Goal: Use online tool/utility: Utilize a website feature to perform a specific function

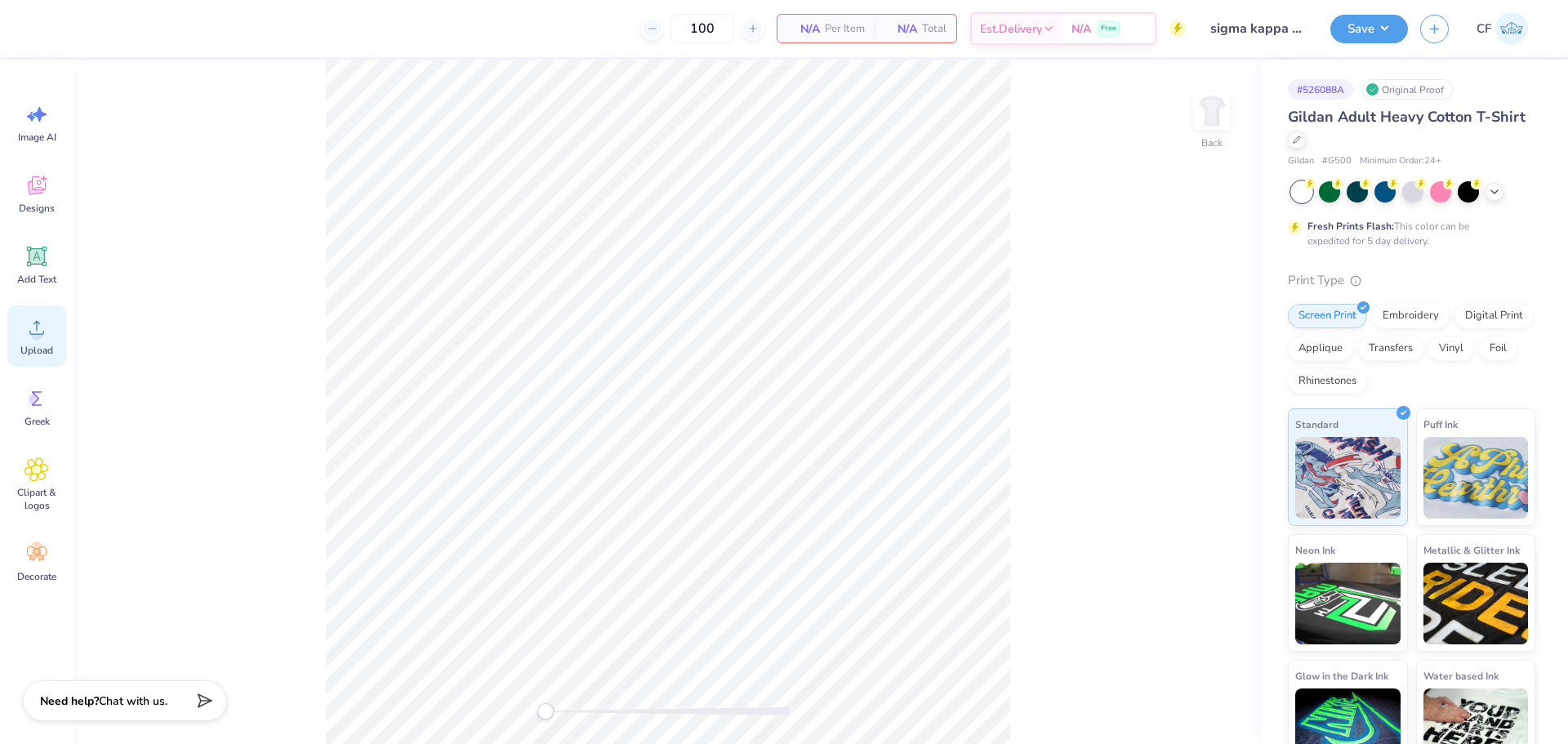
drag, startPoint x: 35, startPoint y: 263, endPoint x: 46, endPoint y: 334, distance: 71.8
click at [34, 263] on icon at bounding box center [37, 256] width 16 height 16
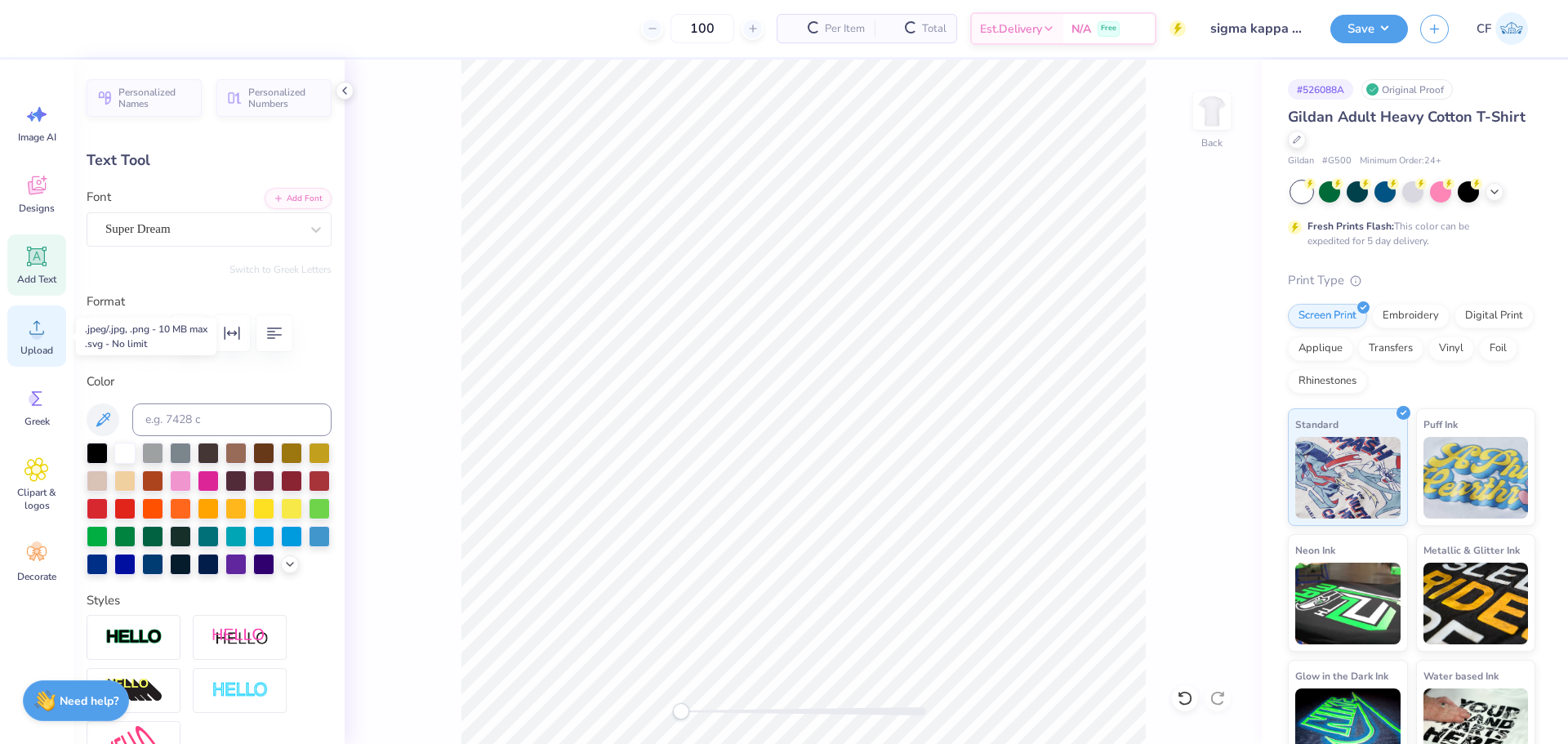
click at [41, 347] on span "Upload" at bounding box center [36, 350] width 33 height 13
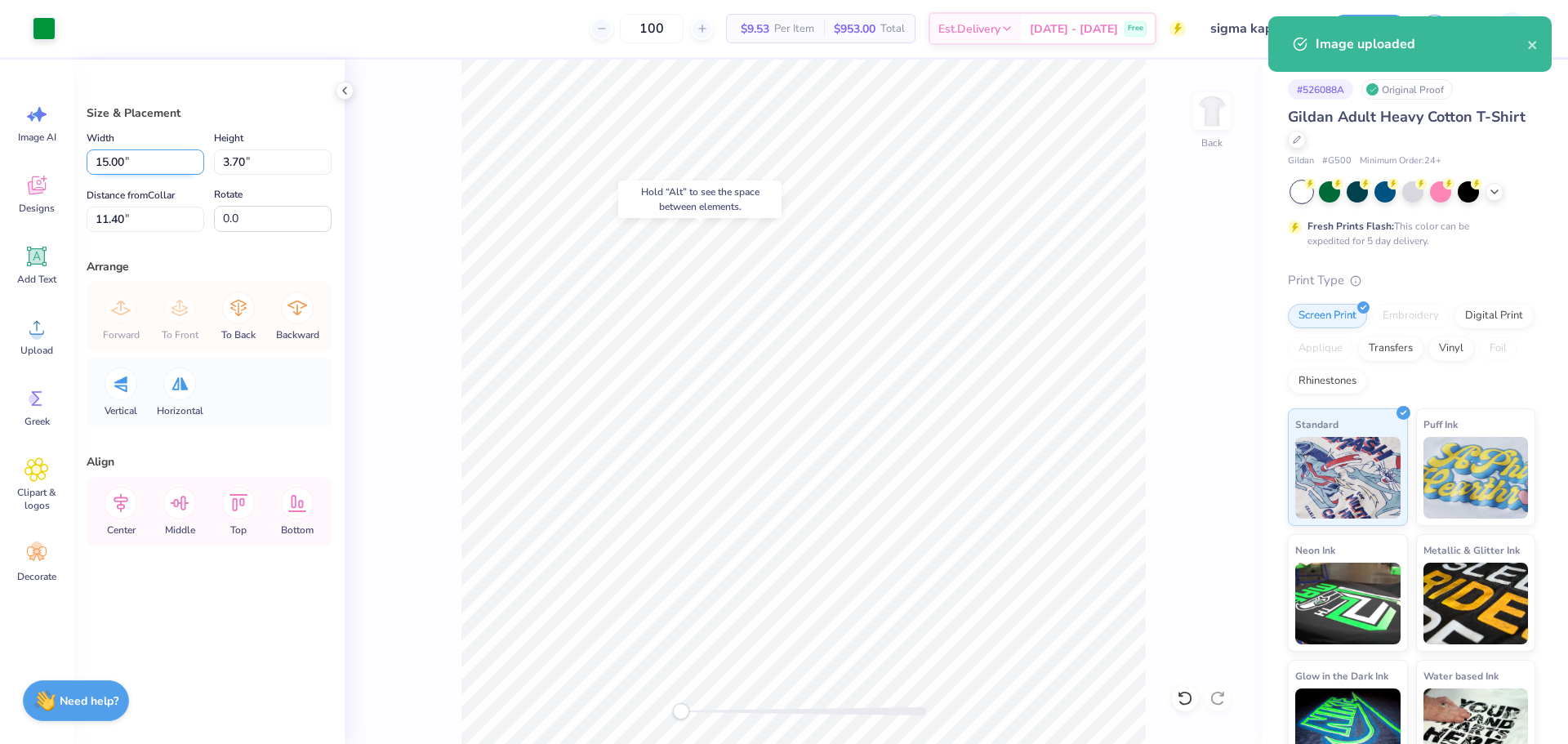
click at [151, 166] on input "15.00" at bounding box center [145, 162] width 118 height 25
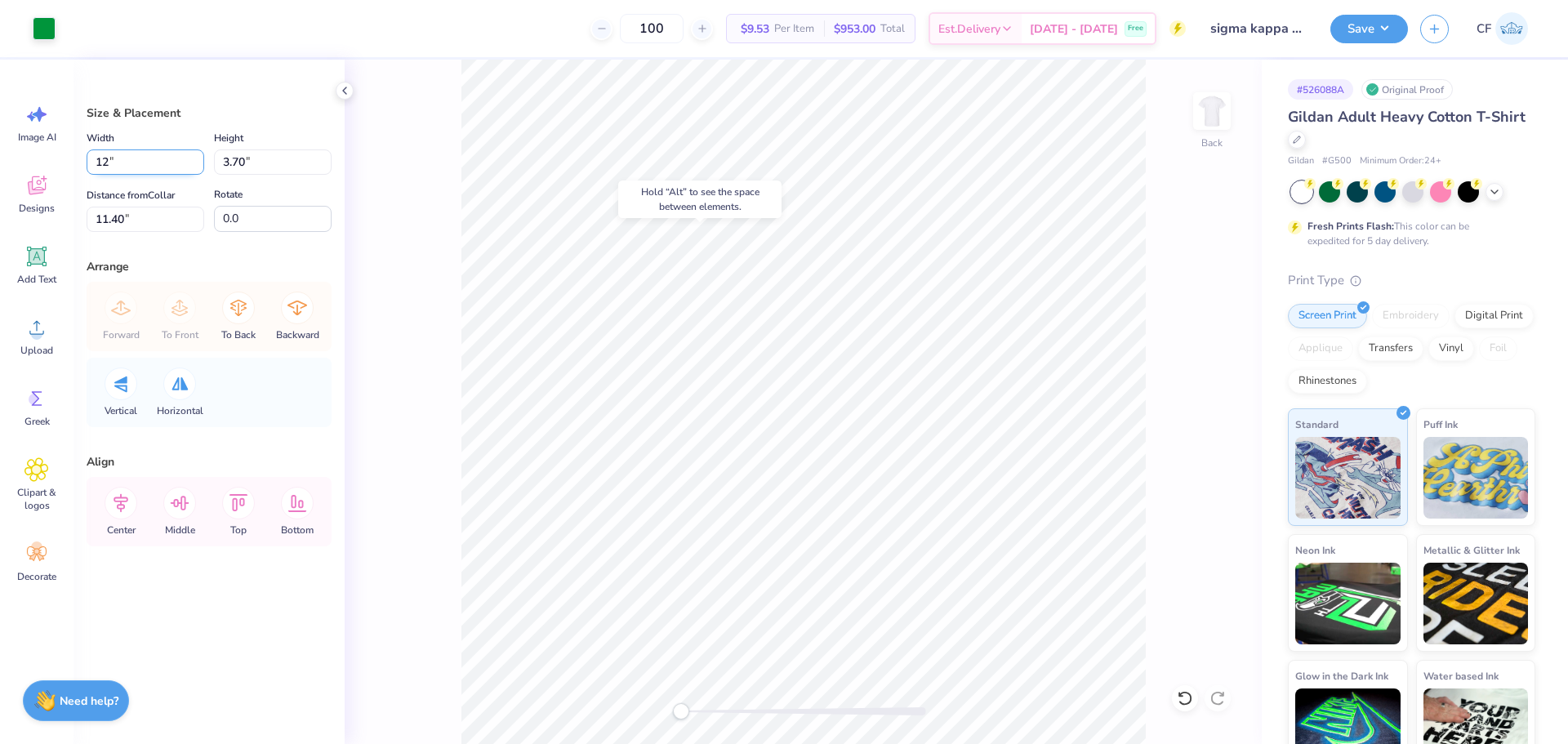
type input "12.00"
type input "2.96"
click at [90, 219] on input "11.77" at bounding box center [145, 218] width 118 height 25
type input "3"
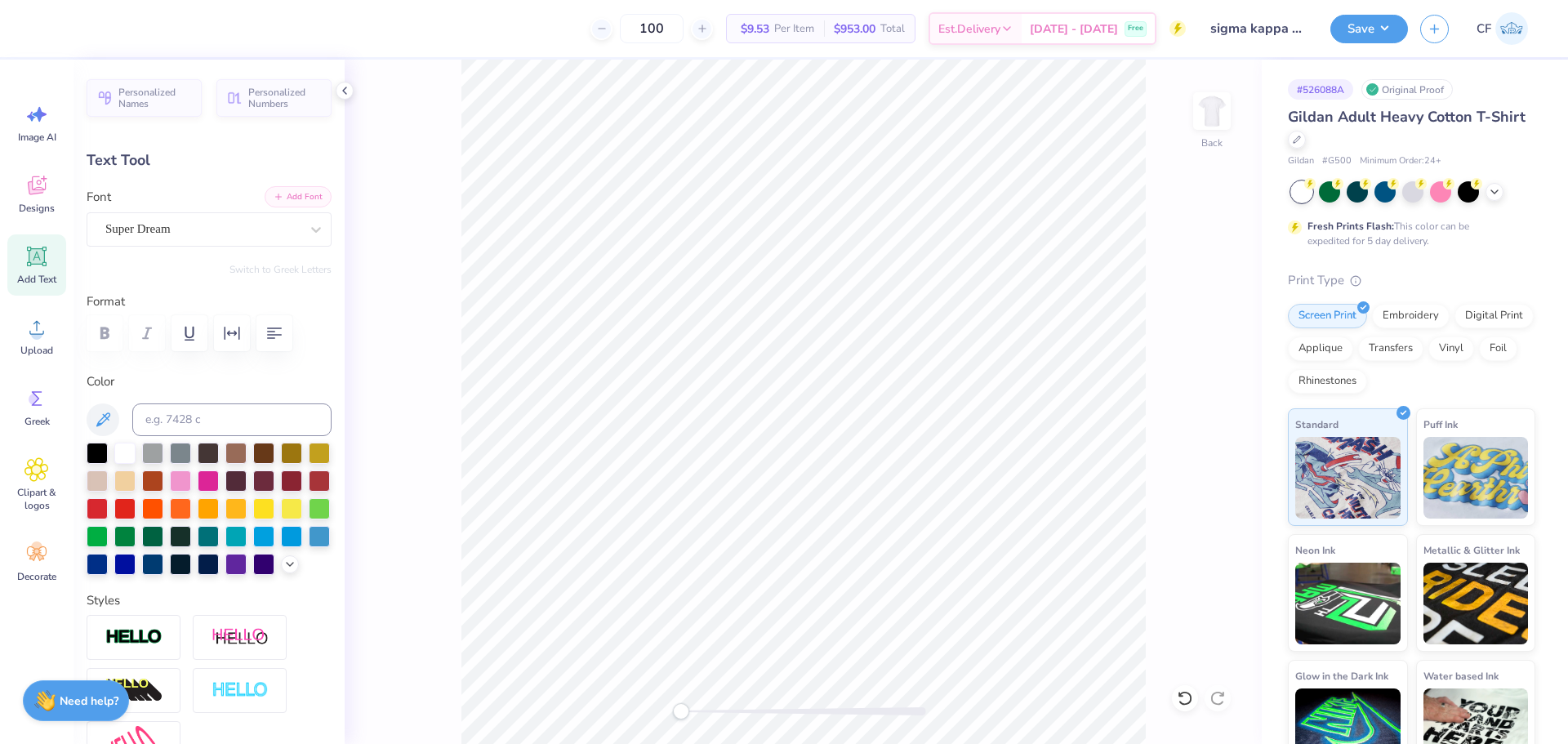
click at [286, 195] on button "Add Font" at bounding box center [298, 196] width 67 height 21
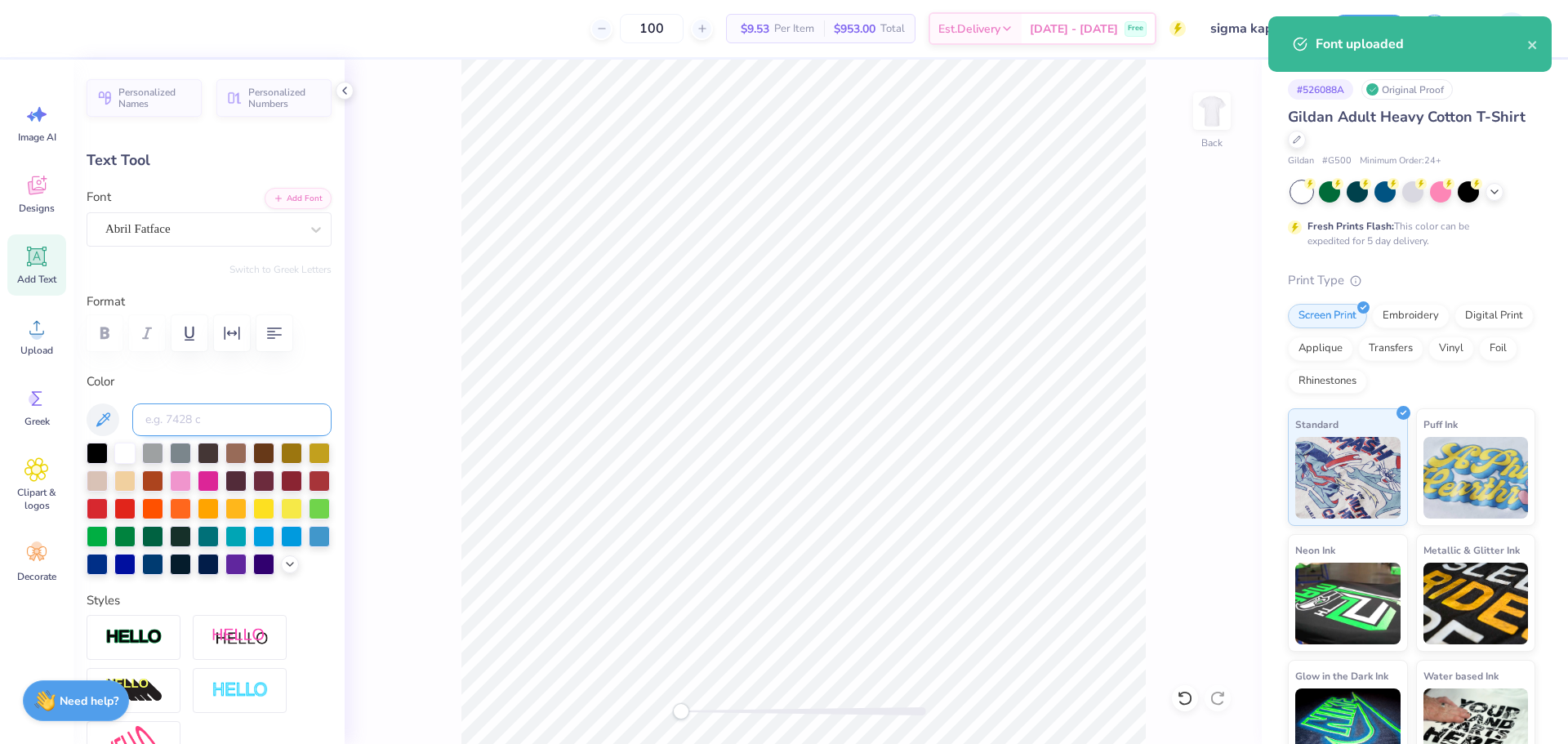
click at [192, 420] on input at bounding box center [231, 419] width 199 height 33
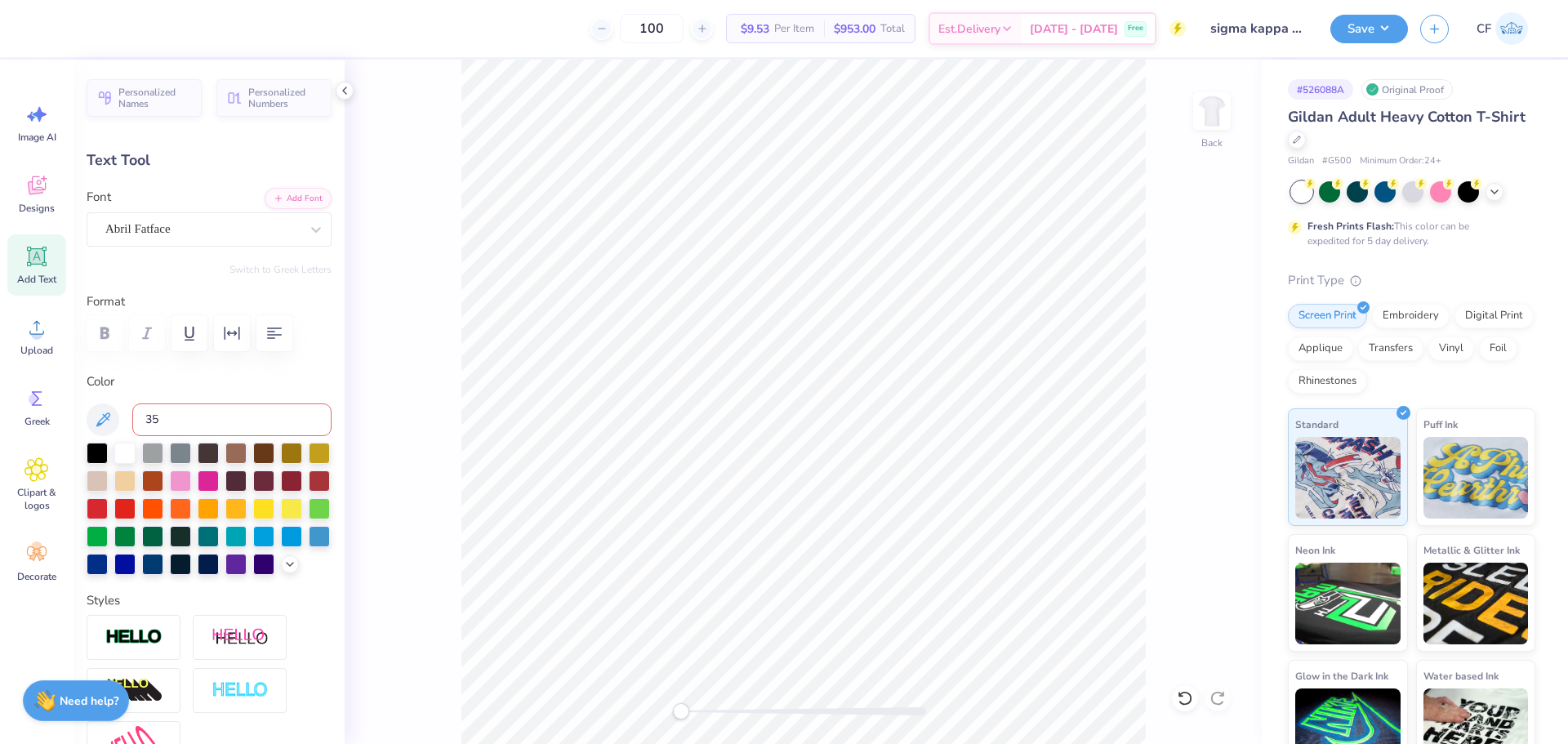
type input "355"
type input "4.65"
type input "1.27"
type input "11.33"
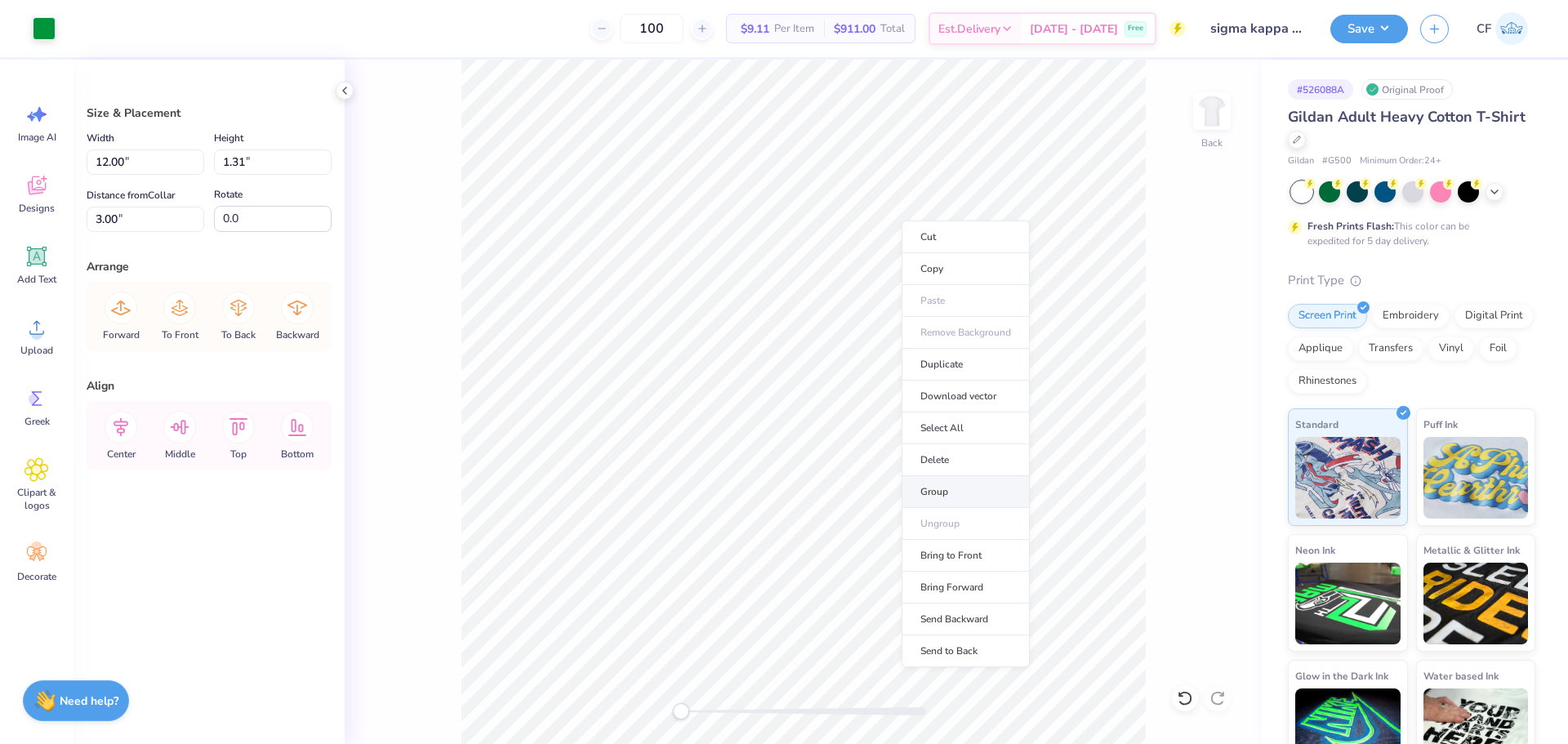
click at [941, 486] on li "Group" at bounding box center [965, 491] width 128 height 32
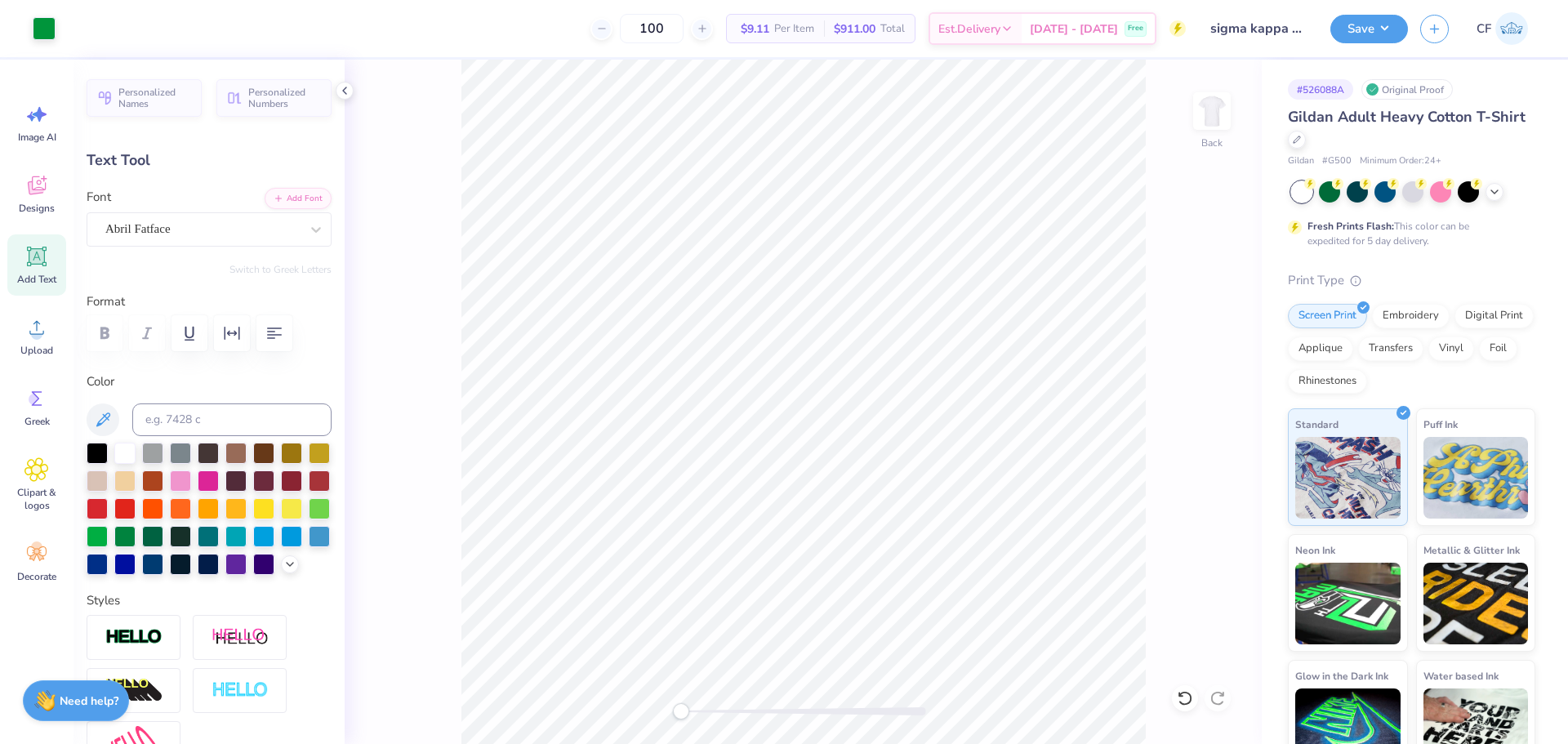
scroll to position [14, 2]
type textarea "SIGMA KAPPA"
type input "11.90"
type input "1.30"
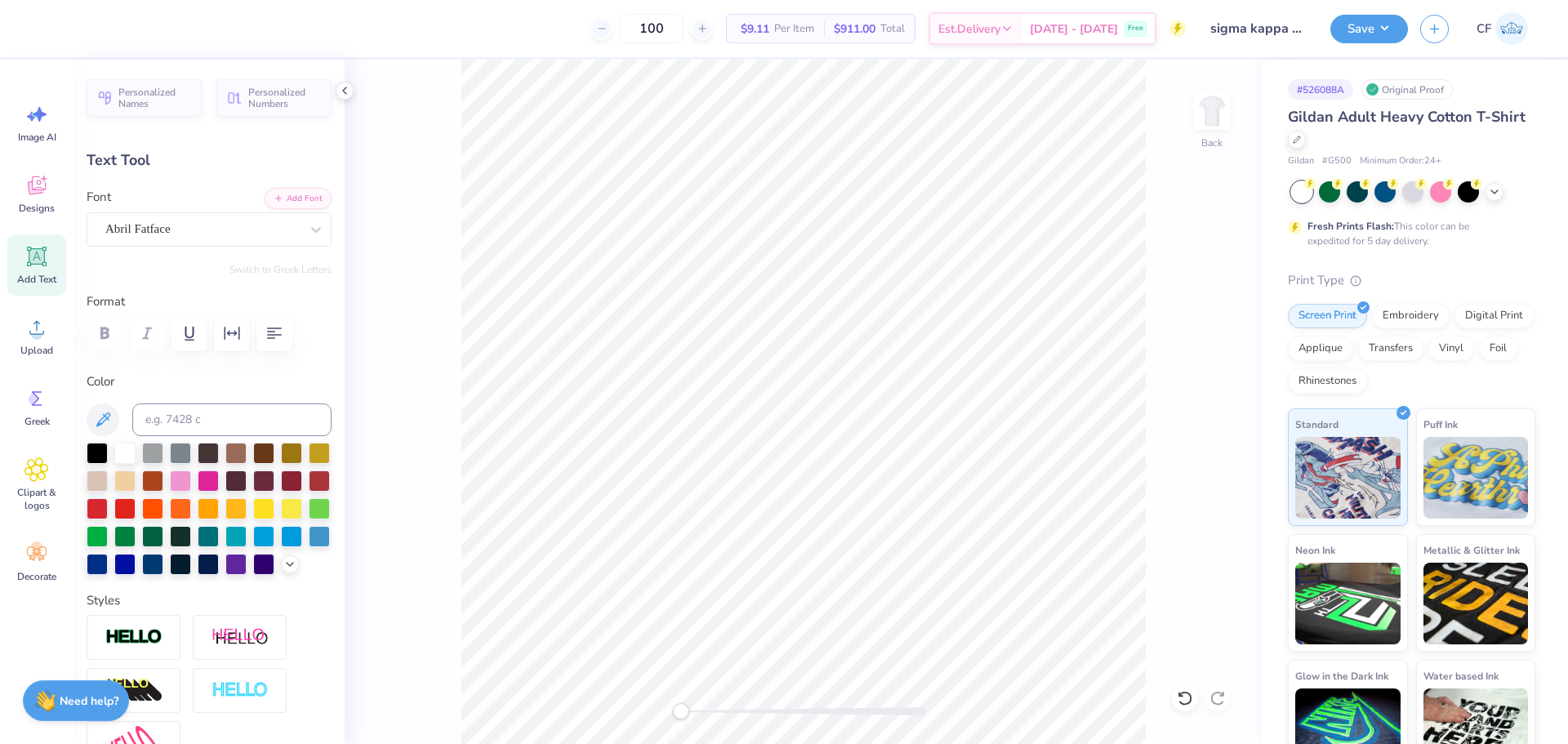
type input "6.79"
drag, startPoint x: 682, startPoint y: 709, endPoint x: 736, endPoint y: 706, distance: 54.1
click at [729, 711] on div "Accessibility label" at bounding box center [726, 711] width 17 height 17
click at [727, 715] on div "Accessibility label" at bounding box center [727, 711] width 17 height 17
type input "12.00"
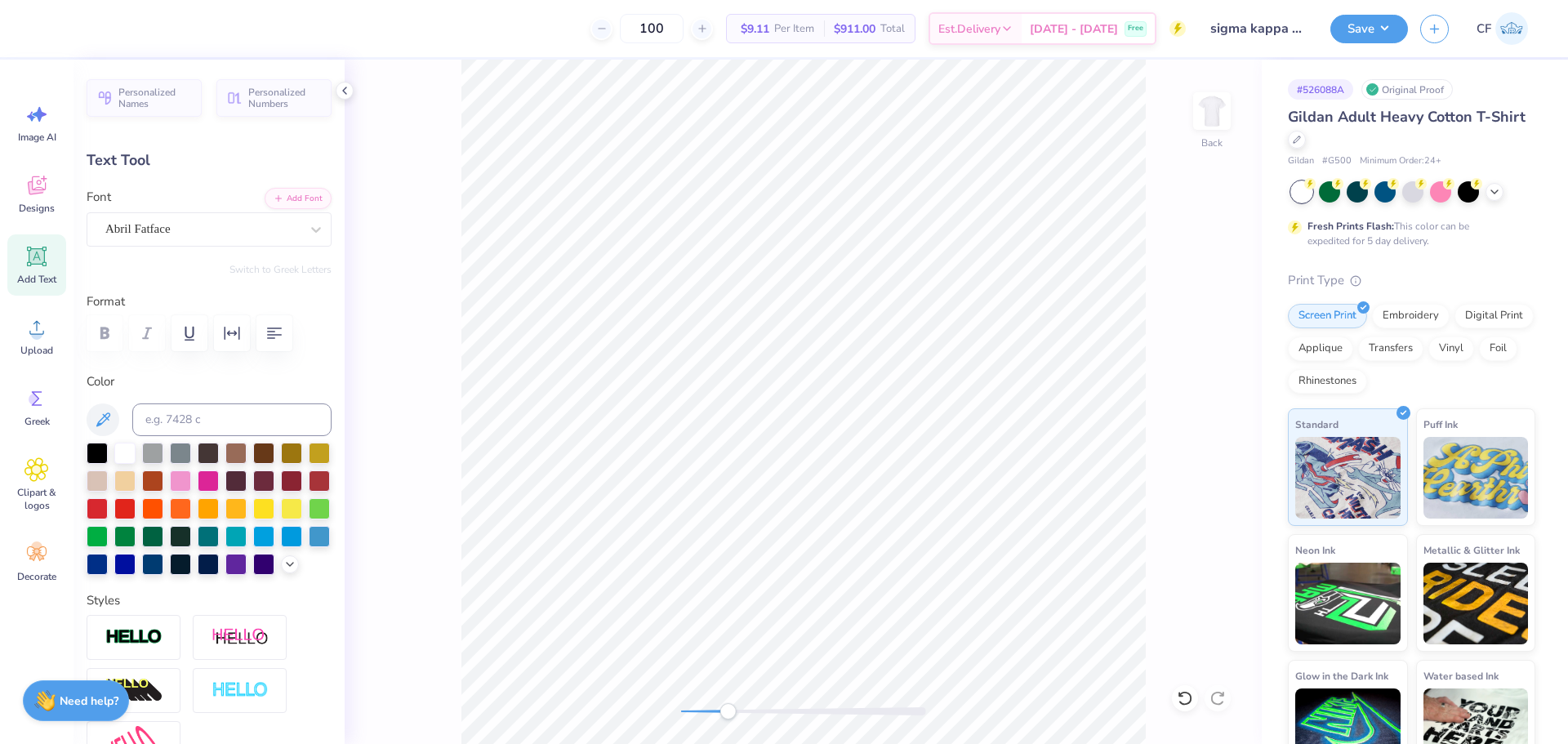
type input "1.31"
drag, startPoint x: 730, startPoint y: 711, endPoint x: 680, endPoint y: 704, distance: 50.5
click at [722, 708] on div "Accessibility label" at bounding box center [730, 711] width 17 height 17
click at [910, 633] on li "Bring to Front" at bounding box center [913, 628] width 128 height 32
type input "6.90"
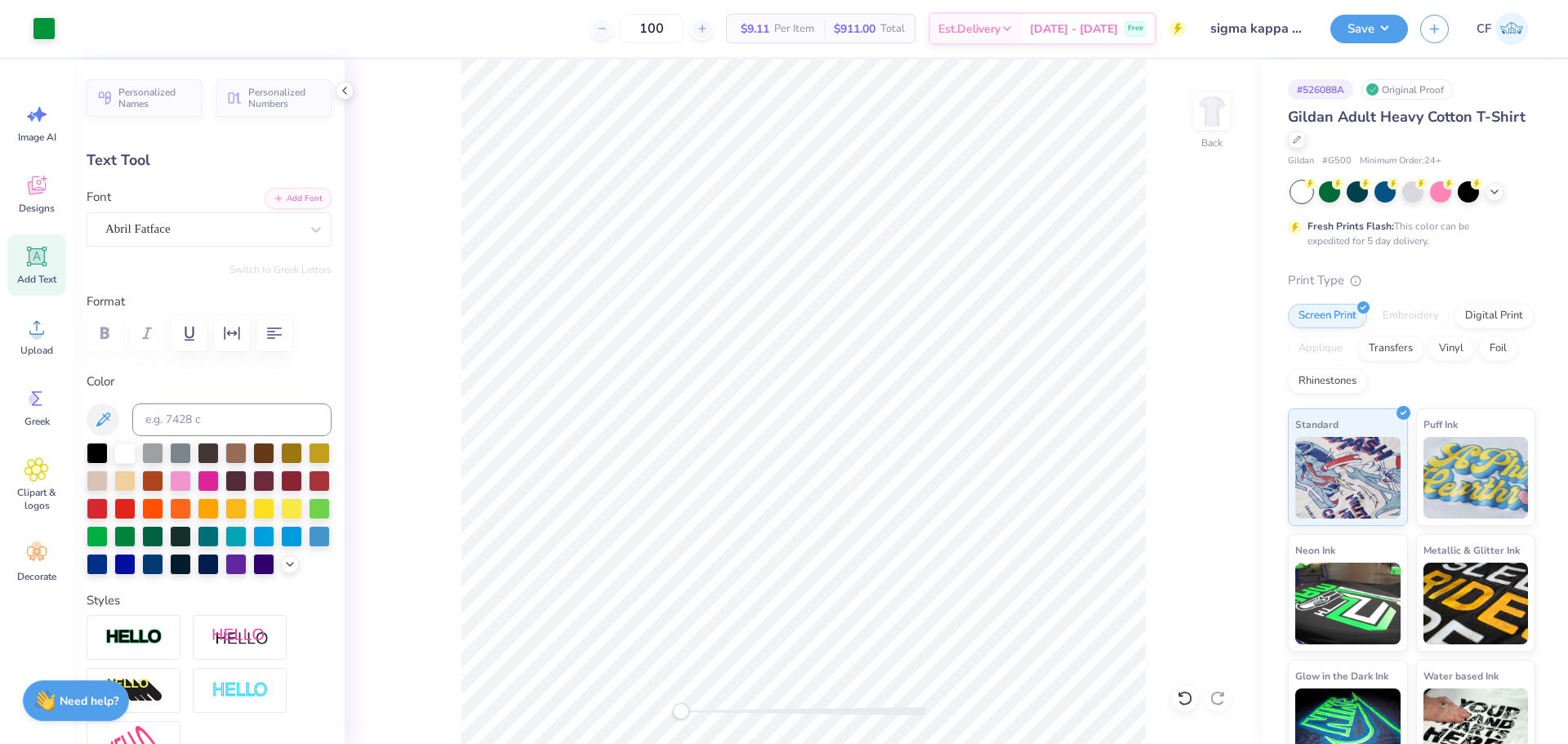
type input "3.00"
click at [297, 202] on button "Add Font" at bounding box center [298, 196] width 67 height 21
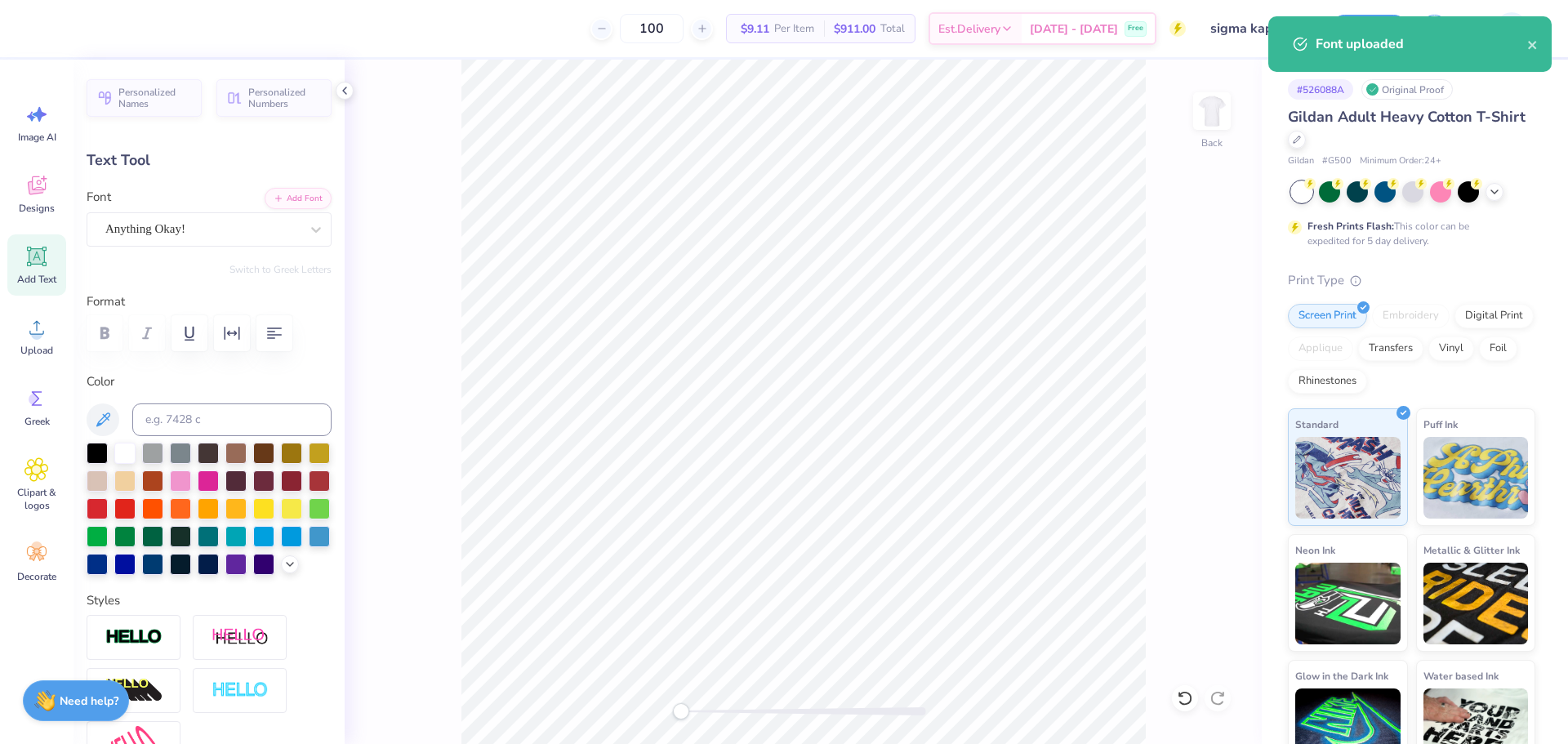
type input "5.39"
type input "0.96"
type input "6.06"
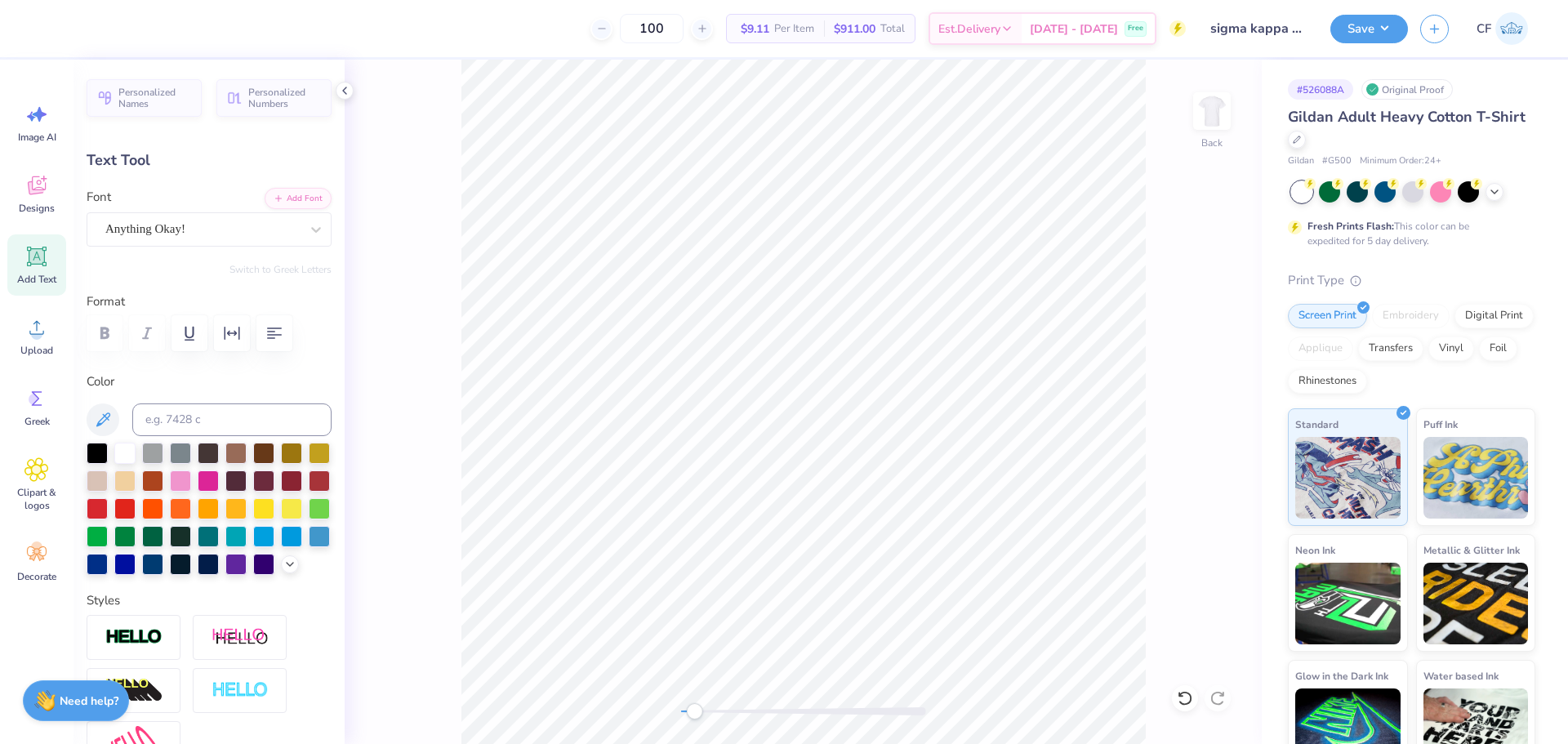
drag, startPoint x: 680, startPoint y: 715, endPoint x: 712, endPoint y: 705, distance: 33.5
click at [702, 714] on div "Accessibility label" at bounding box center [694, 711] width 17 height 17
type textarea "memories matter"
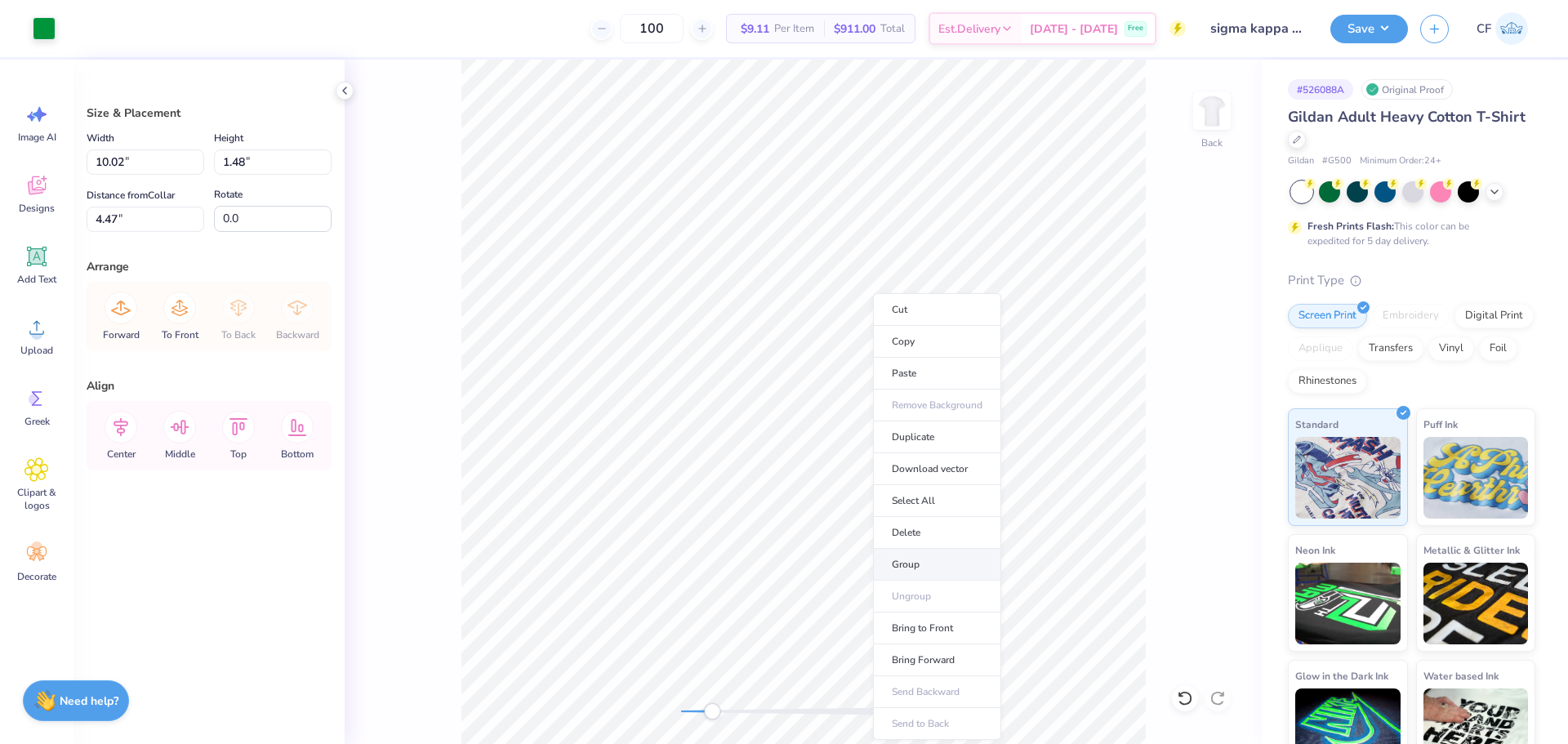
click at [924, 562] on li "Group" at bounding box center [937, 565] width 128 height 32
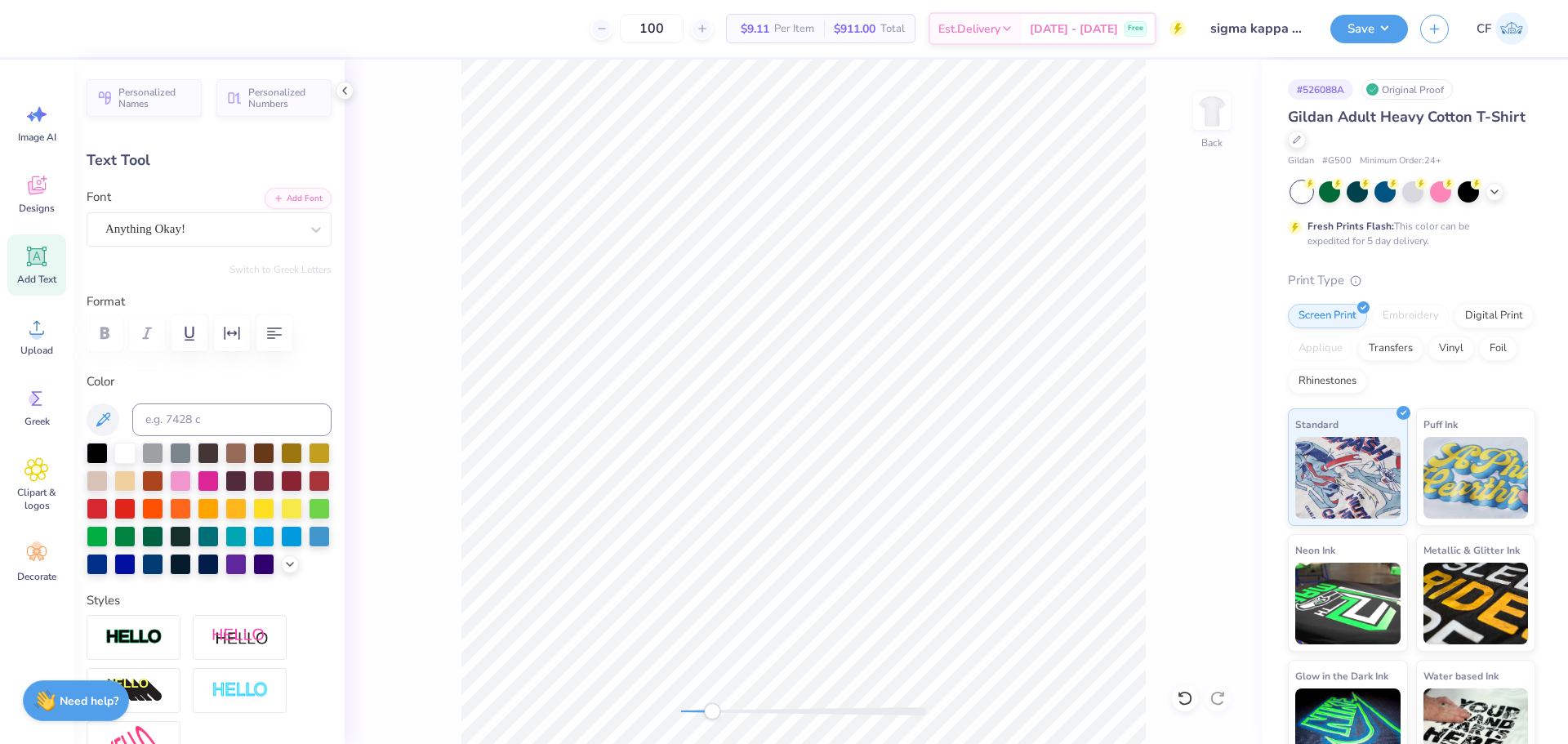
type input "6.22"
type input "0.65"
type input "10.02"
type input "1.05"
click at [1054, 619] on li "Bring to Front" at bounding box center [1070, 628] width 128 height 32
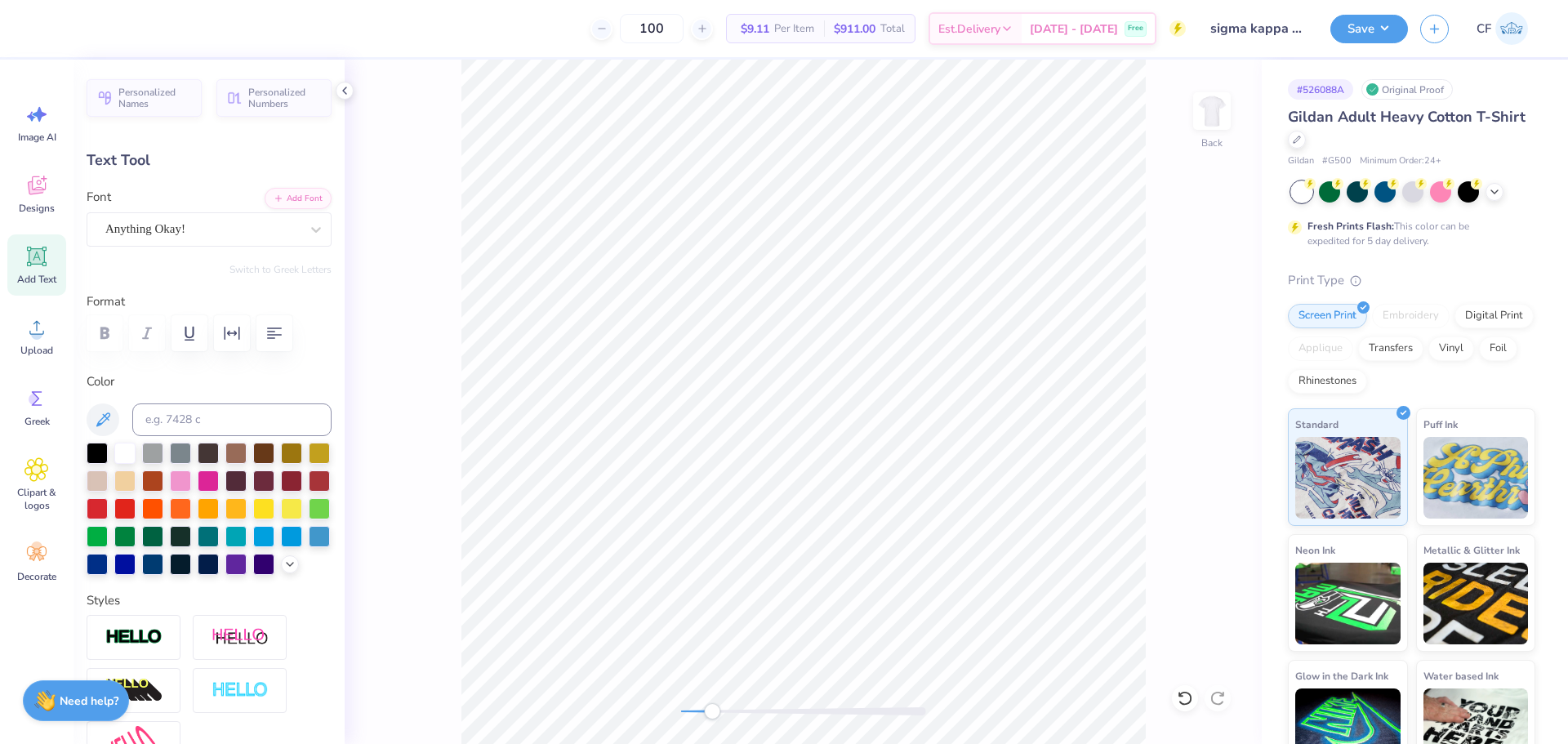
type textarea "memories matter"
type input "6.50"
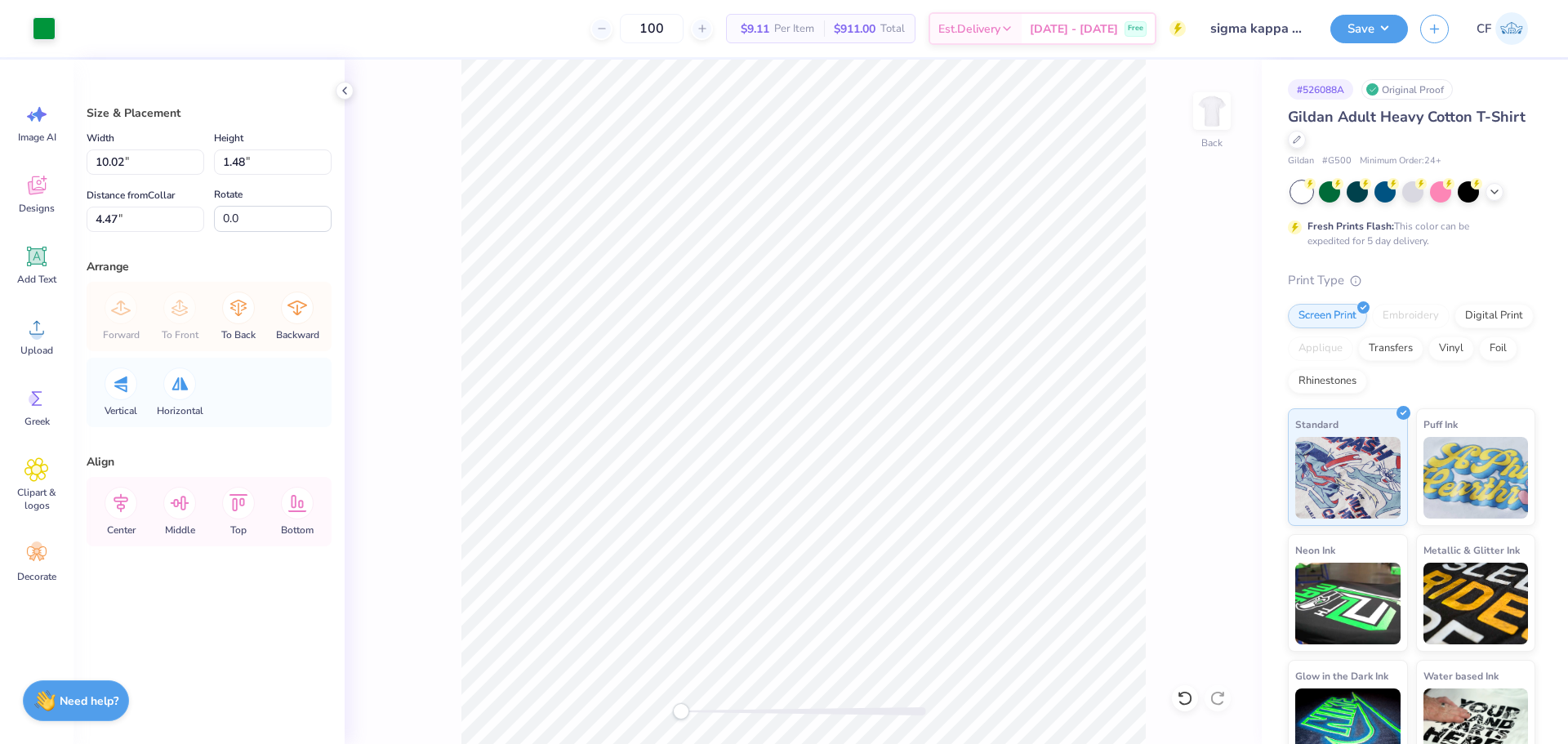
click at [606, 680] on div "Back" at bounding box center [803, 401] width 917 height 685
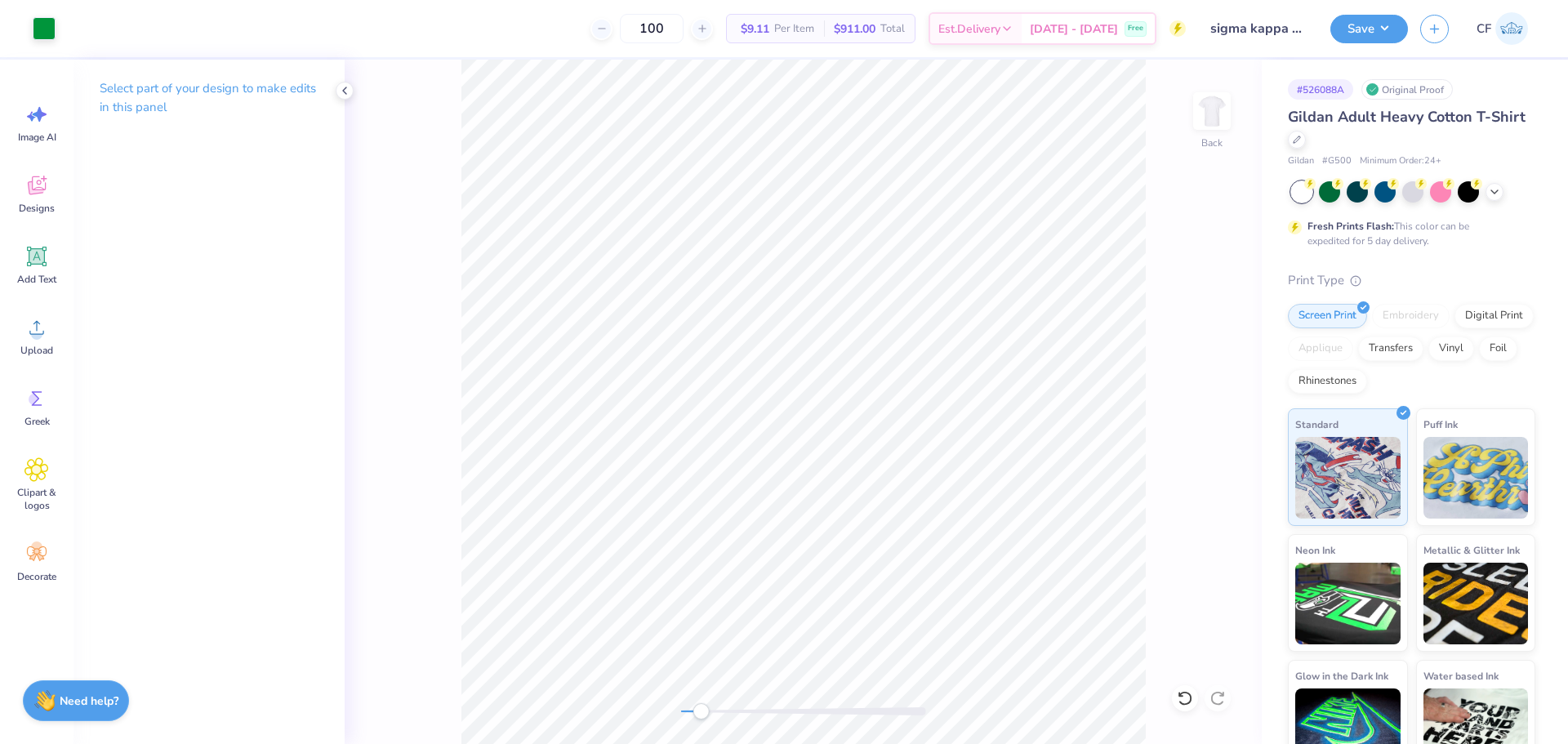
click at [682, 691] on div "Back" at bounding box center [803, 401] width 917 height 685
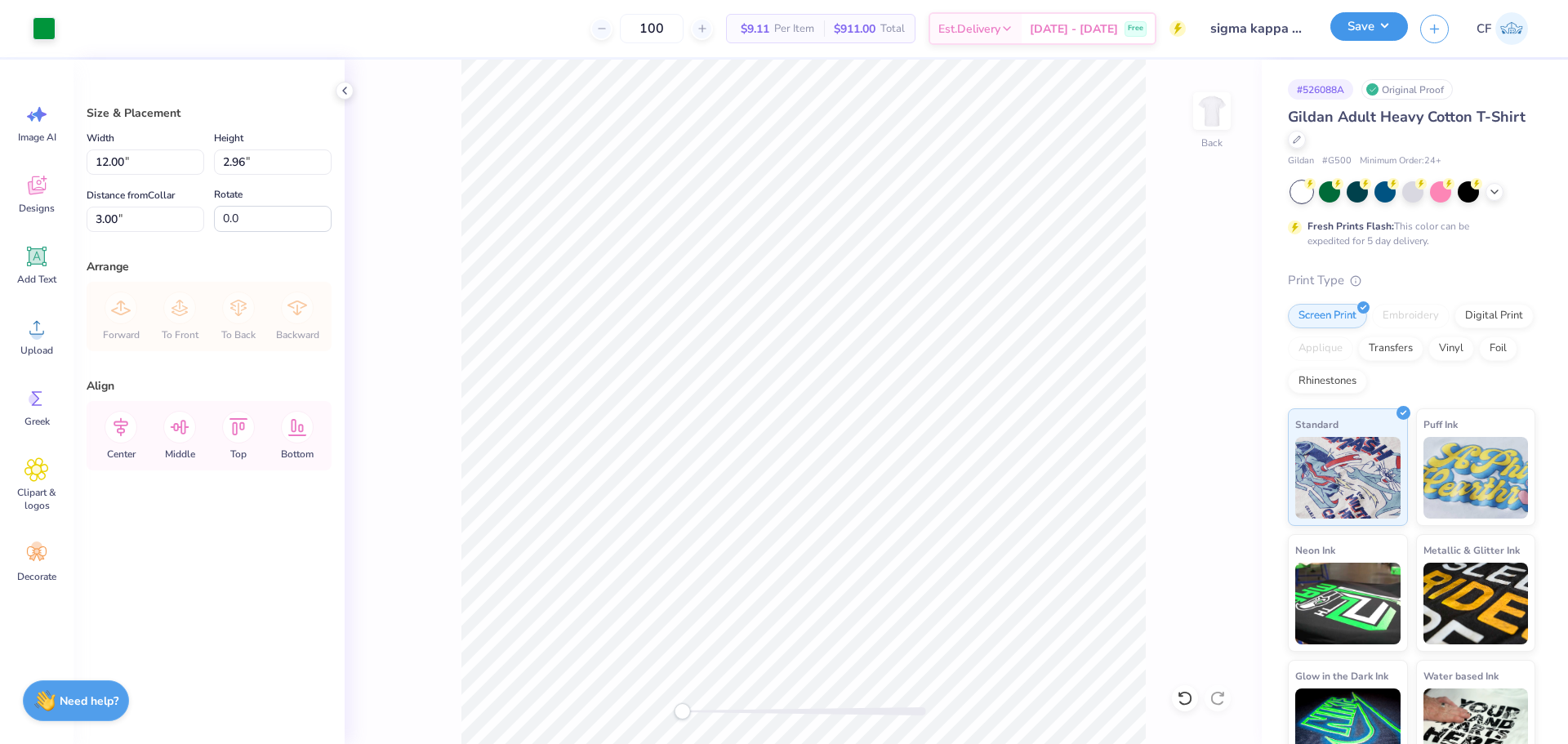
click at [1372, 28] on button "Save" at bounding box center [1369, 26] width 78 height 29
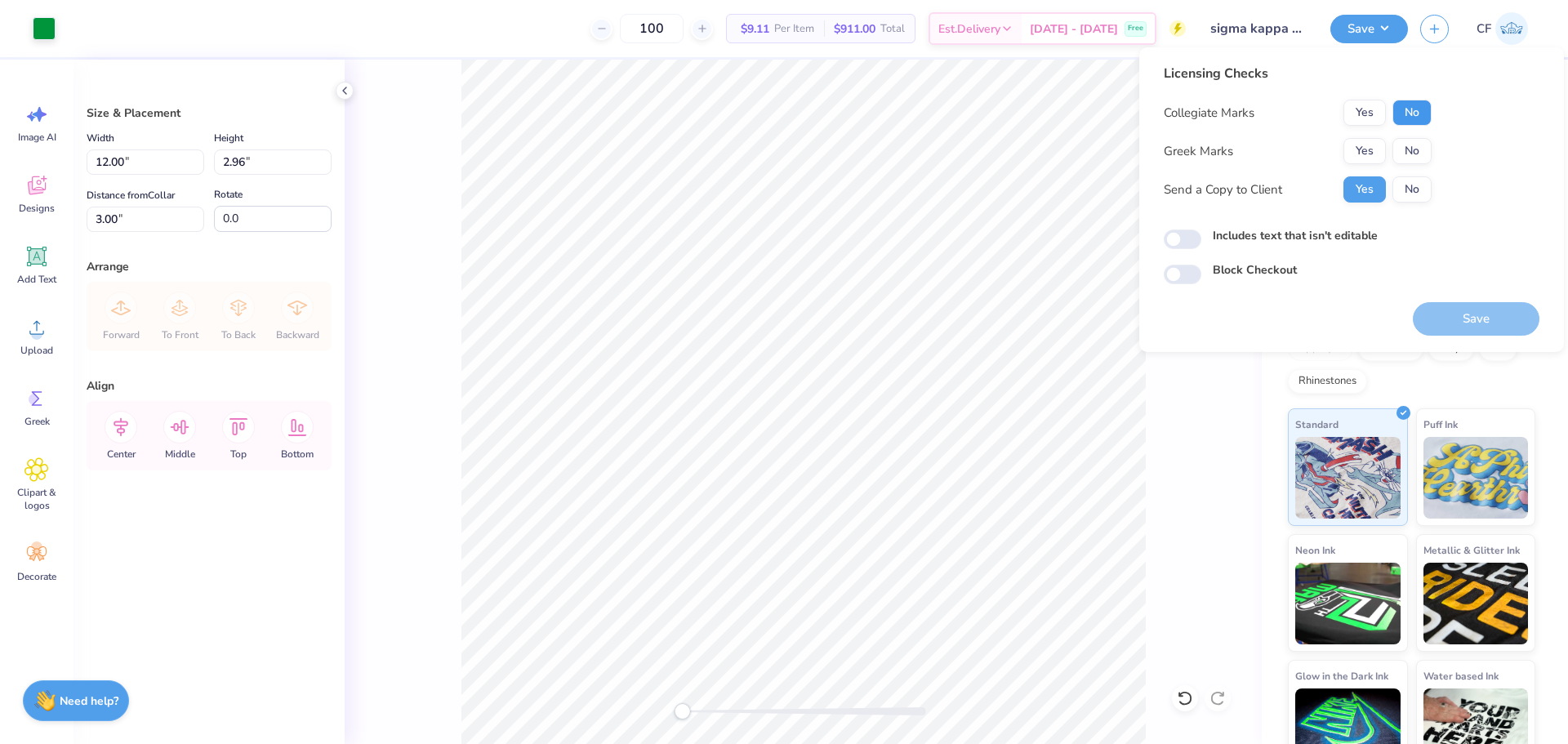
click at [1409, 111] on button "No" at bounding box center [1412, 112] width 39 height 26
click at [1378, 155] on button "Yes" at bounding box center [1365, 151] width 43 height 26
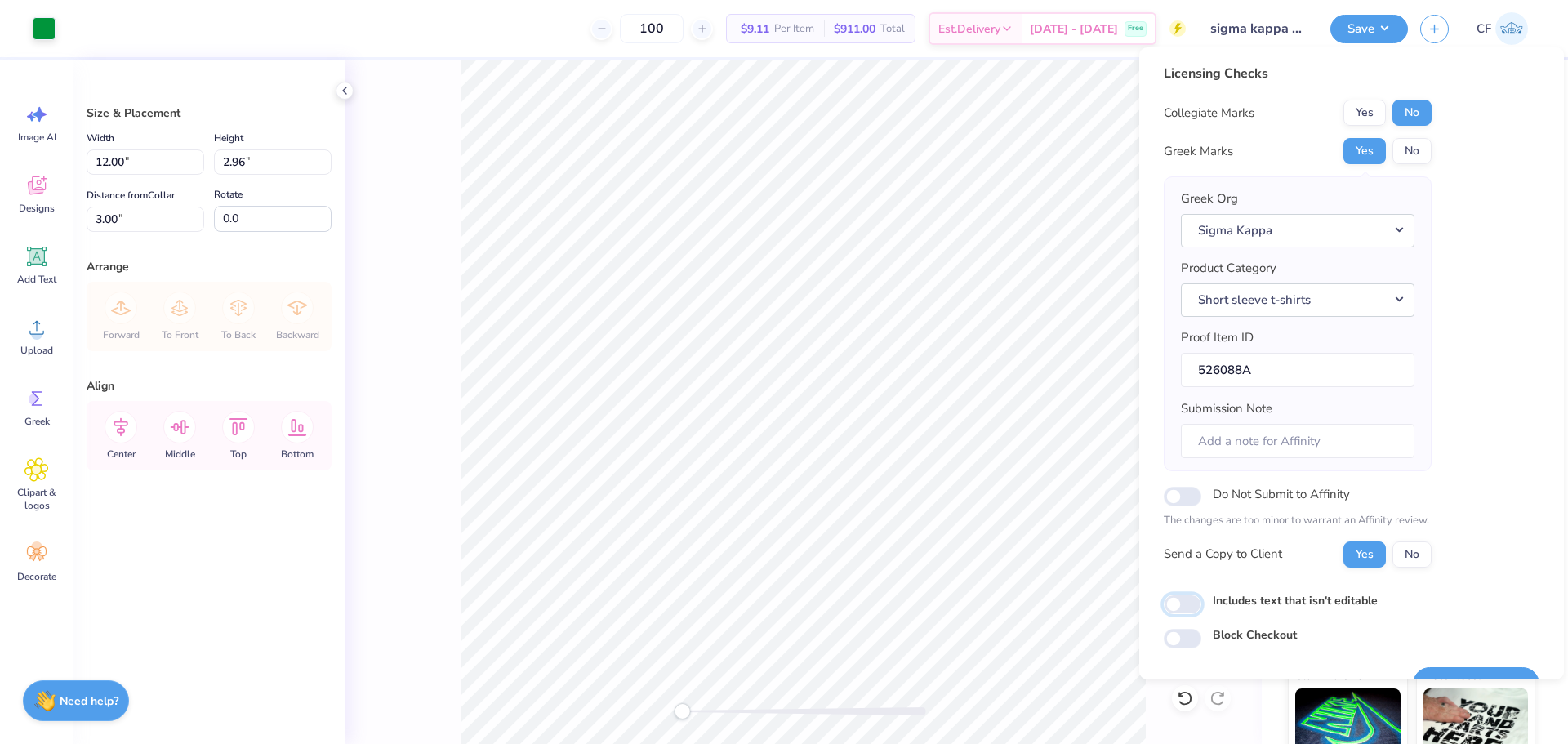
click at [1177, 605] on input "Includes text that isn't editable" at bounding box center [1183, 604] width 37 height 20
checkbox input "true"
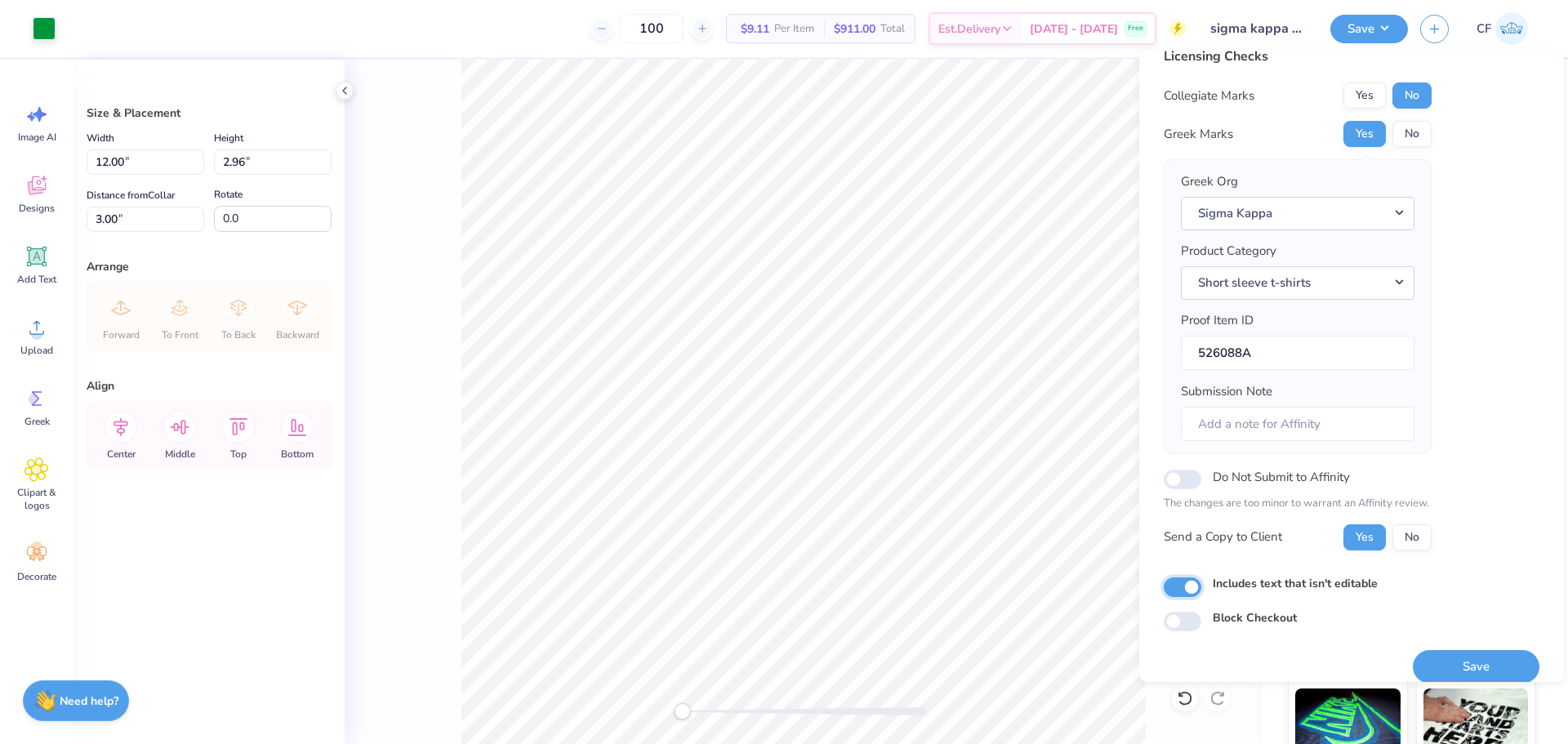
scroll to position [37, 0]
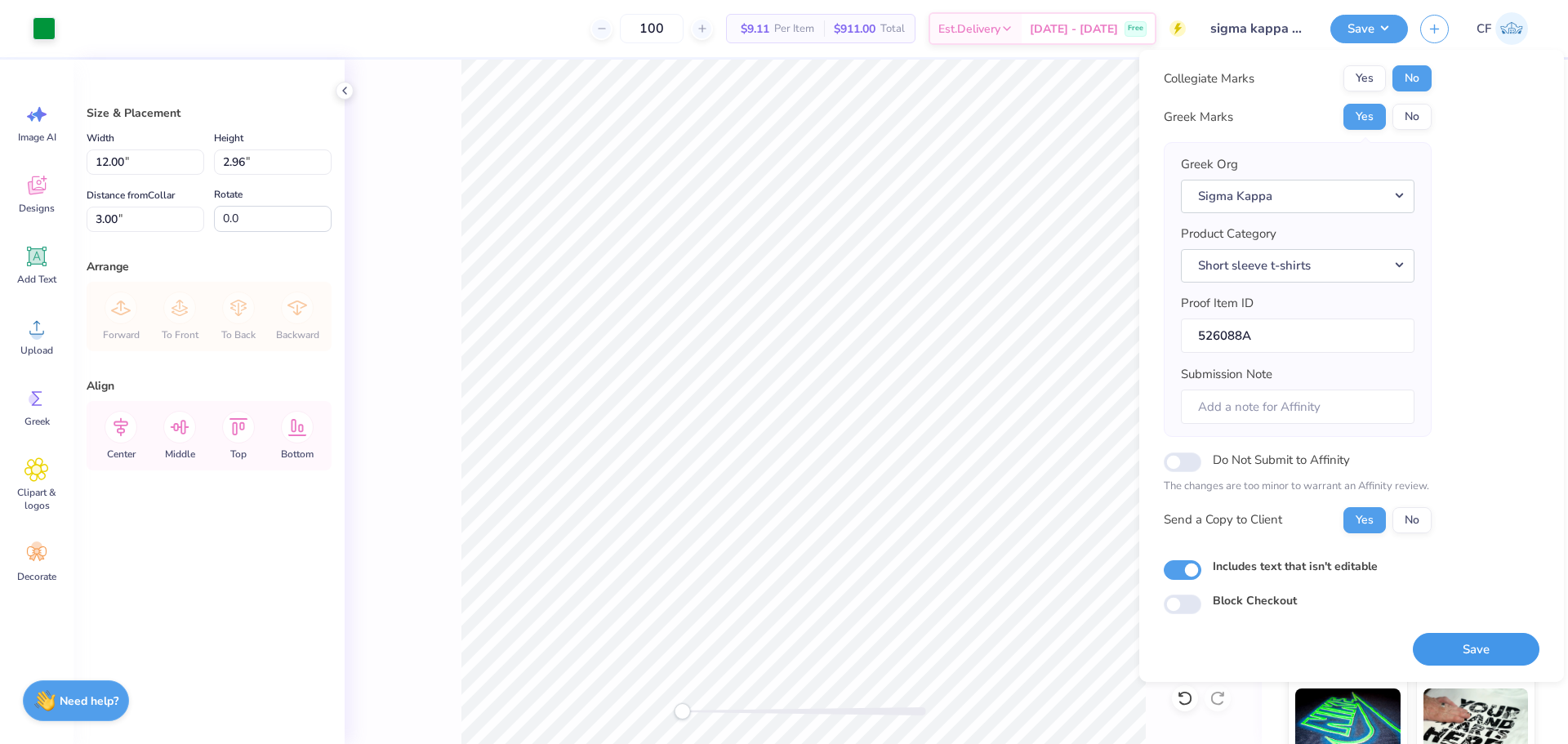
click at [1478, 645] on button "Save" at bounding box center [1476, 649] width 126 height 33
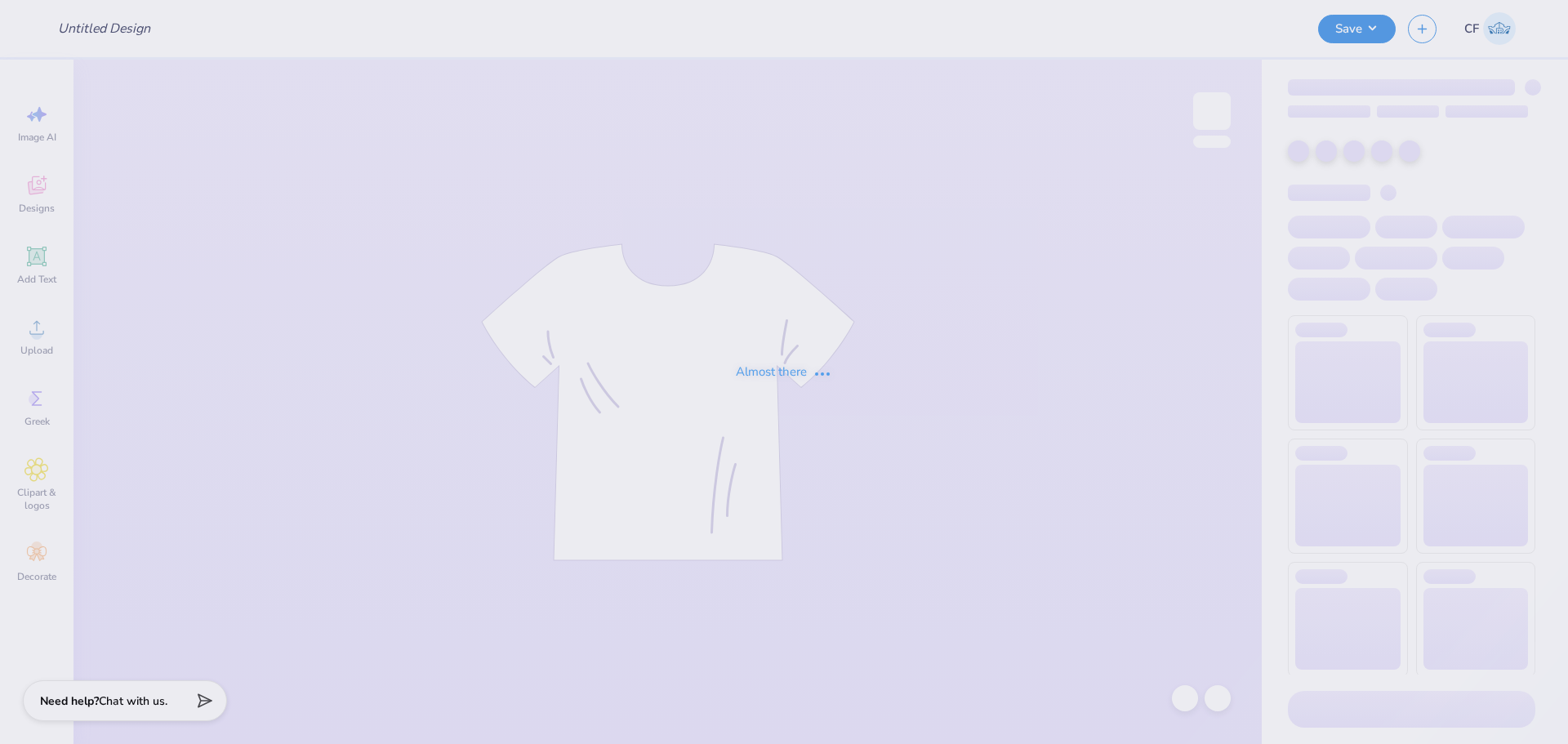
type input "[PERSON_NAME] : [GEOGRAPHIC_DATA][US_STATE] at [GEOGRAPHIC_DATA]"
